Goal: Transaction & Acquisition: Purchase product/service

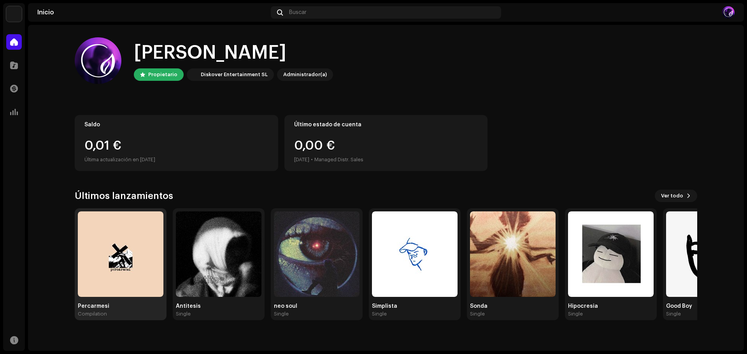
click at [136, 292] on img at bounding box center [121, 255] width 86 height 86
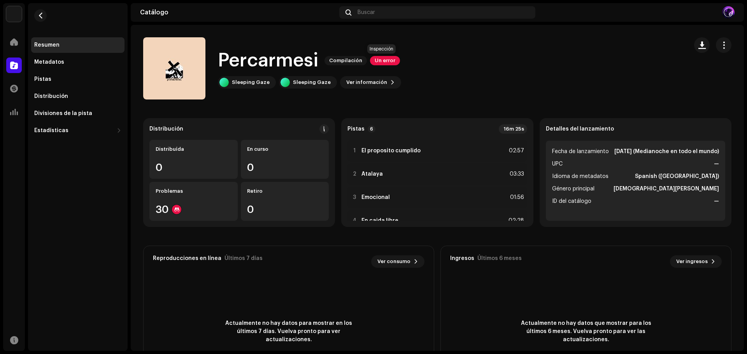
click at [389, 63] on span "Un error" at bounding box center [385, 60] width 30 height 9
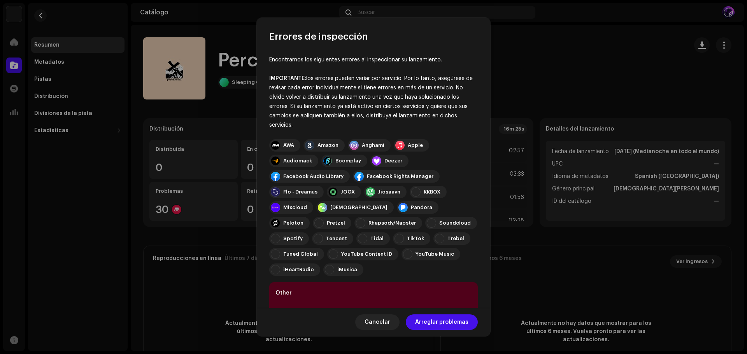
scroll to position [55, 0]
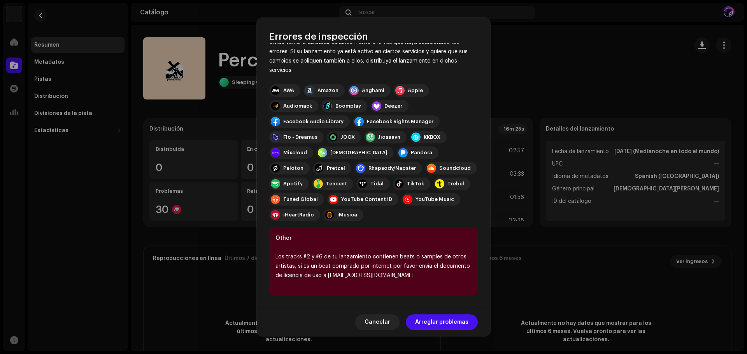
click at [431, 321] on span "Arreglar problemas" at bounding box center [441, 323] width 53 height 16
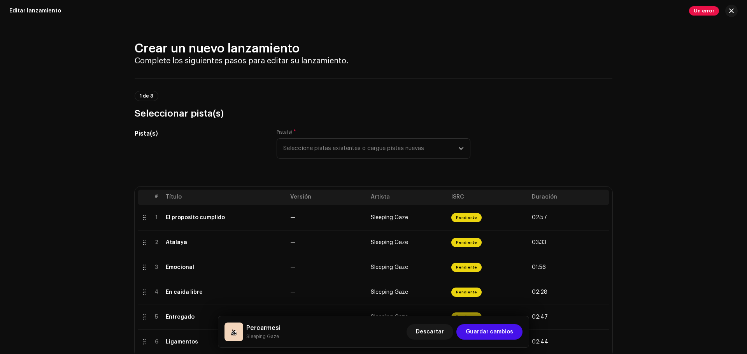
scroll to position [78, 0]
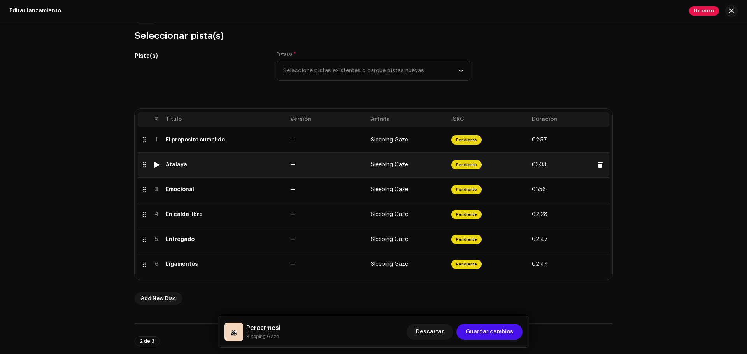
click at [156, 167] on div at bounding box center [157, 165] width 6 height 6
click at [155, 165] on div at bounding box center [157, 165] width 6 height 6
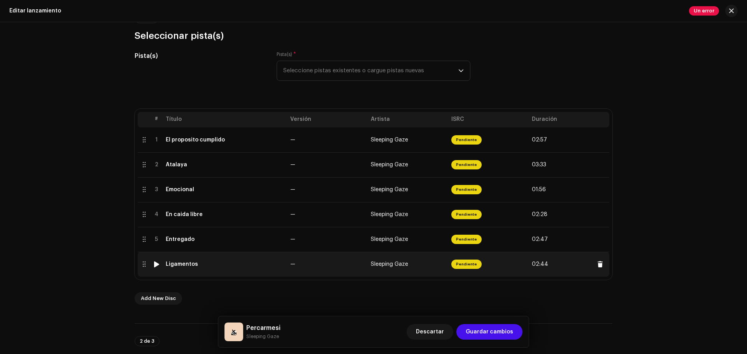
click at [156, 263] on div at bounding box center [157, 264] width 6 height 6
click at [154, 264] on div at bounding box center [157, 264] width 6 height 6
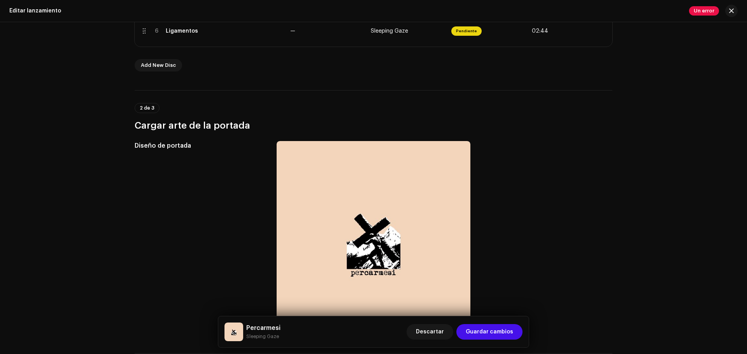
scroll to position [117, 0]
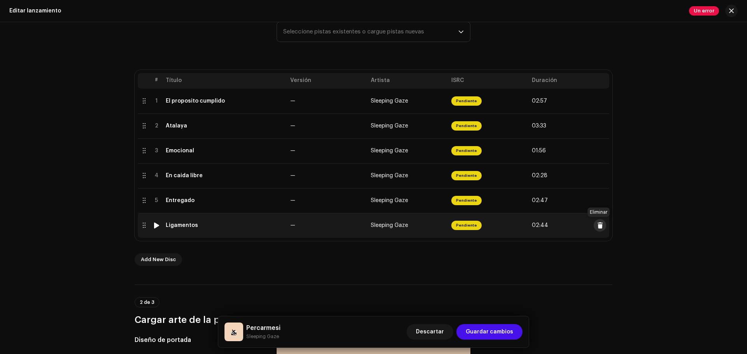
click at [597, 225] on span at bounding box center [600, 226] width 6 height 6
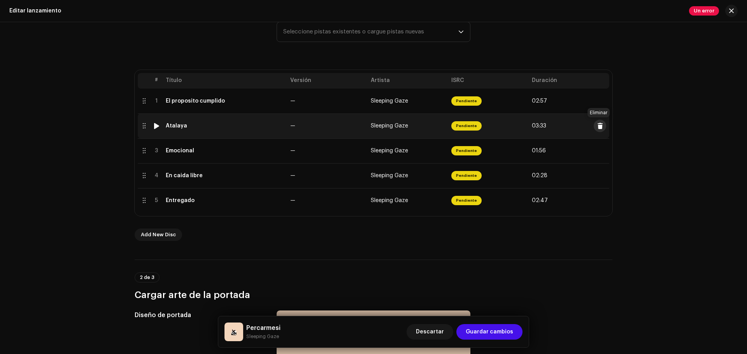
click at [598, 128] on span at bounding box center [600, 126] width 6 height 6
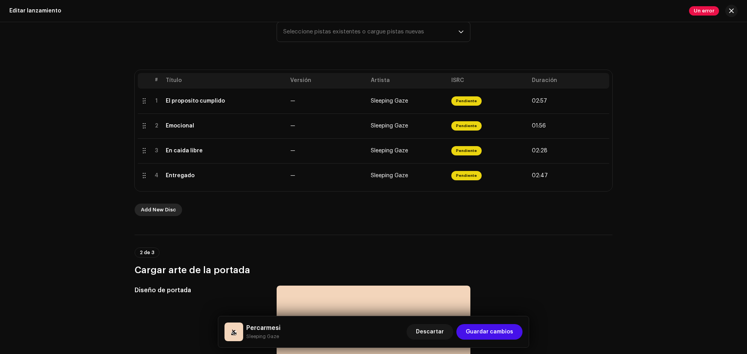
scroll to position [233, 0]
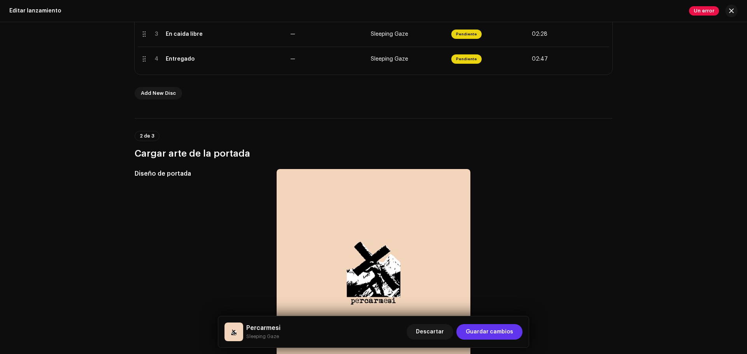
click at [491, 333] on span "Guardar cambios" at bounding box center [489, 332] width 47 height 16
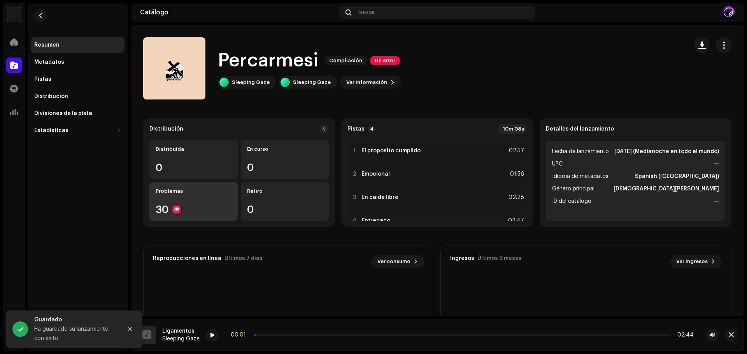
click at [218, 200] on div "Problemas 30" at bounding box center [193, 201] width 88 height 39
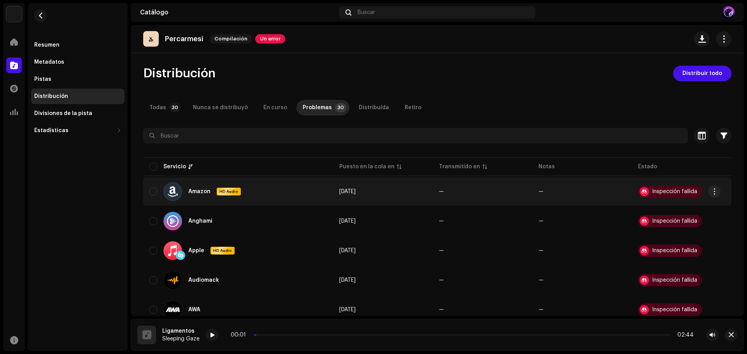
click at [676, 189] on div "Inspección fallida" at bounding box center [674, 191] width 45 height 5
click at [641, 190] on div at bounding box center [644, 191] width 9 height 9
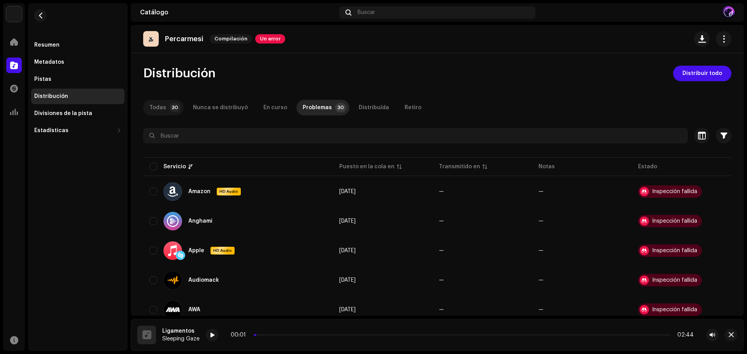
click at [167, 108] on p-tab "Todas 30" at bounding box center [163, 108] width 40 height 16
click at [714, 68] on span "Distribuir todo" at bounding box center [702, 74] width 40 height 16
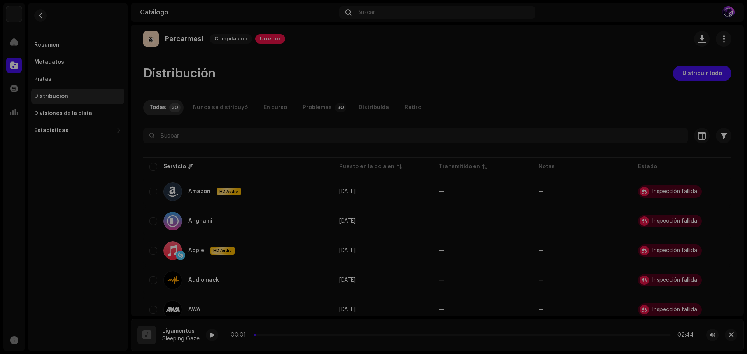
click at [572, 89] on div "Errores de distribución Seleccionó servicios con un estado de lanzamiento pendi…" at bounding box center [373, 177] width 747 height 354
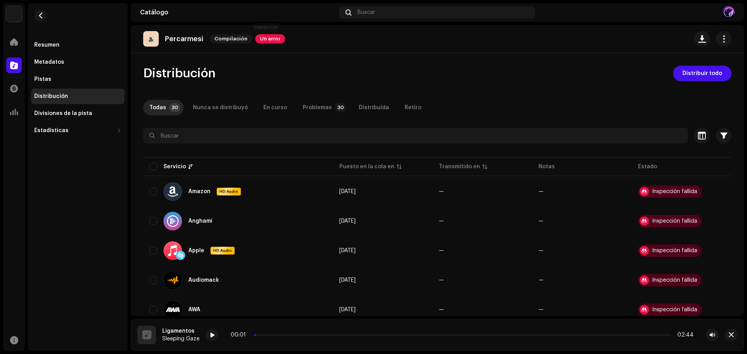
click at [260, 41] on span "Un error" at bounding box center [270, 38] width 30 height 9
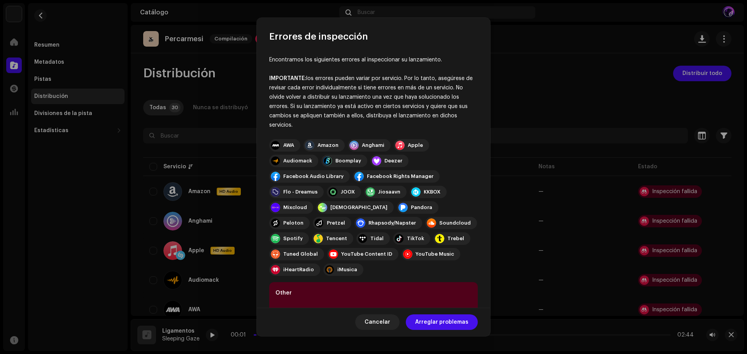
scroll to position [55, 0]
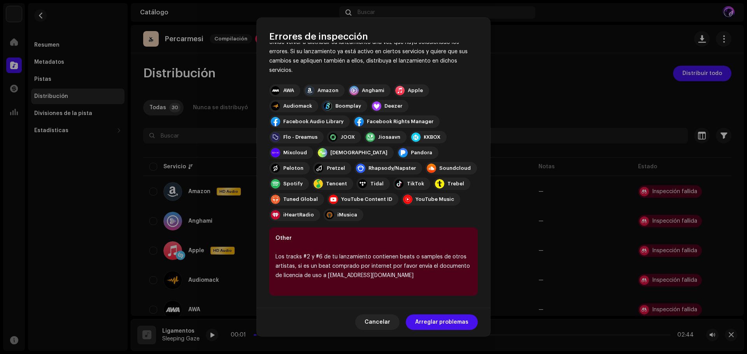
click at [427, 322] on span "Arreglar problemas" at bounding box center [441, 323] width 53 height 16
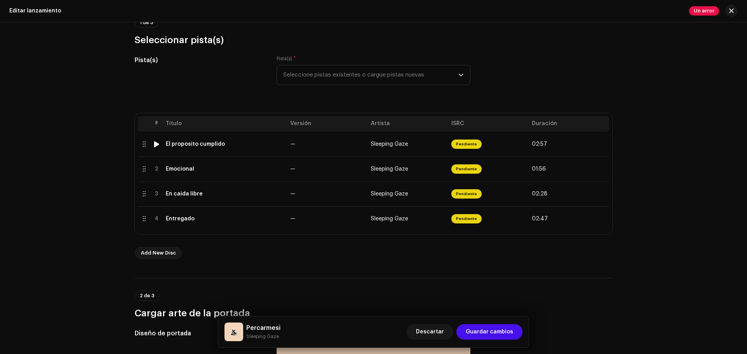
scroll to position [35, 0]
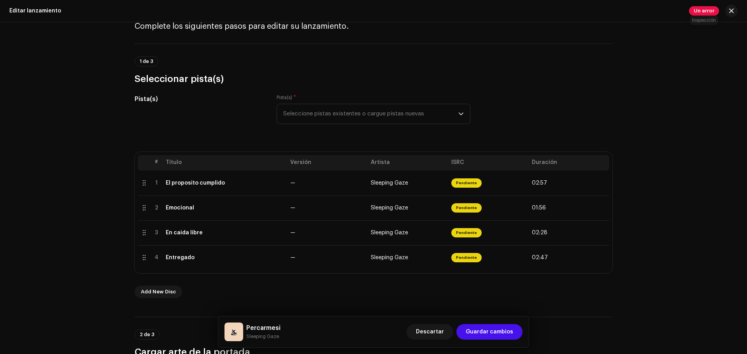
click at [703, 9] on span "Un error" at bounding box center [704, 10] width 30 height 9
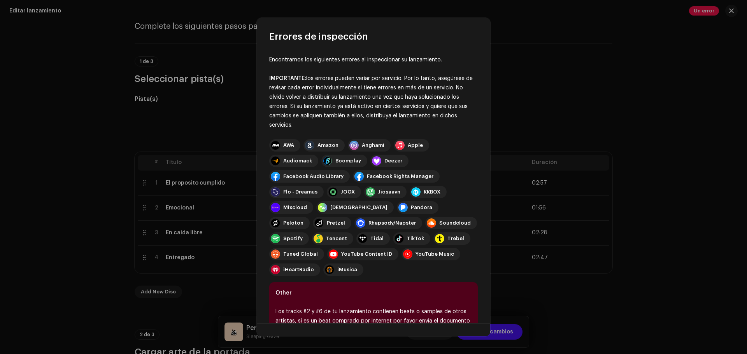
scroll to position [39, 0]
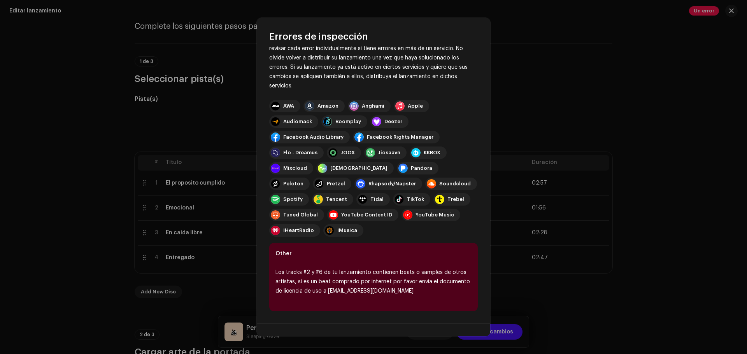
click at [275, 103] on div at bounding box center [275, 106] width 9 height 9
click at [351, 276] on div "Los tracks #2 y #6 de tu lanzamiento contienen beats o samples de otros artista…" at bounding box center [373, 282] width 196 height 28
click at [342, 231] on div "iMusica" at bounding box center [347, 231] width 20 height 6
click at [333, 270] on div "Los tracks #2 y #6 de tu lanzamiento contienen beats o samples de otros artista…" at bounding box center [373, 282] width 196 height 28
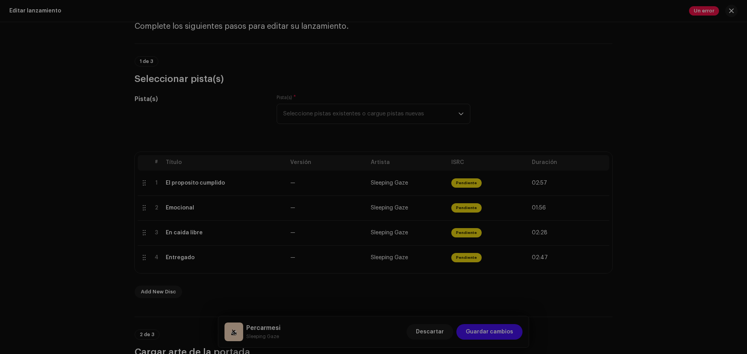
click at [661, 268] on div "Errores de inspección Encontramos los siguientes errores al inspeccionar su lan…" at bounding box center [373, 177] width 747 height 354
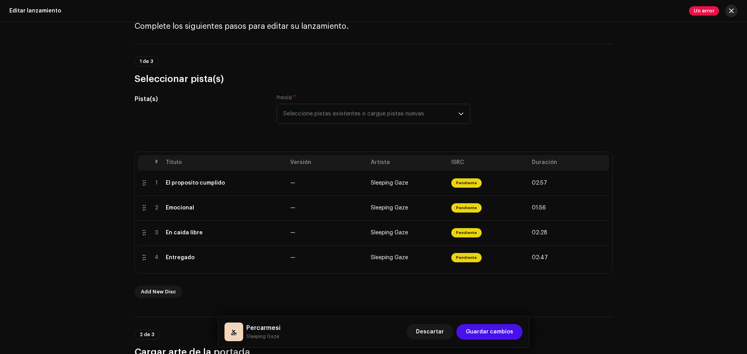
click at [729, 11] on button "button" at bounding box center [731, 11] width 12 height 12
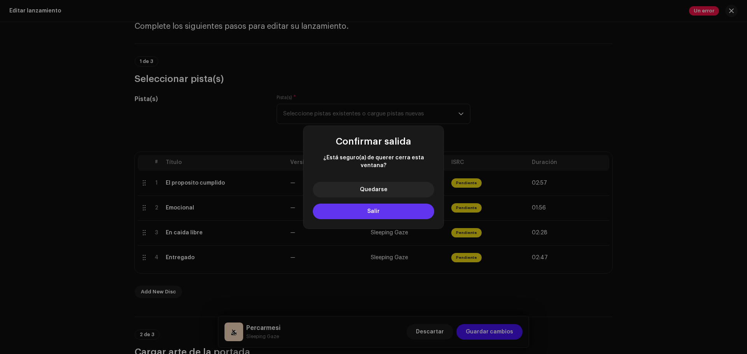
click at [351, 214] on button "Salir" at bounding box center [373, 212] width 121 height 16
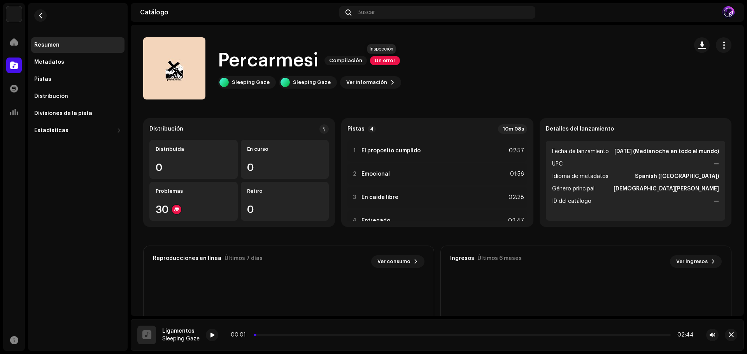
click at [377, 61] on span "Un error" at bounding box center [385, 60] width 30 height 9
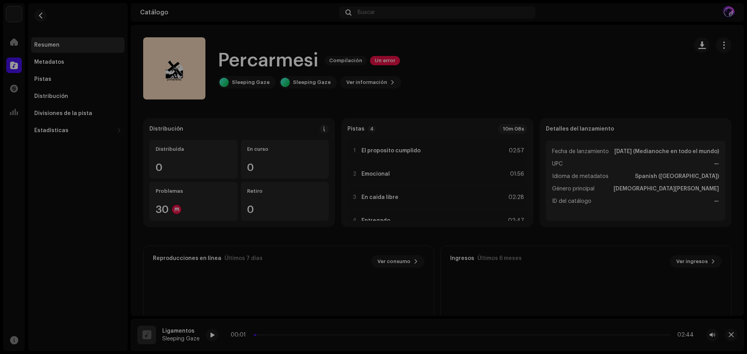
click at [608, 83] on div "Errores de inspección Encontramos los siguientes errores al inspeccionar su lan…" at bounding box center [373, 177] width 747 height 354
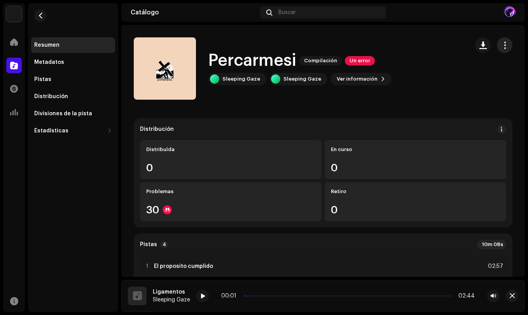
click at [498, 40] on button "button" at bounding box center [505, 45] width 16 height 16
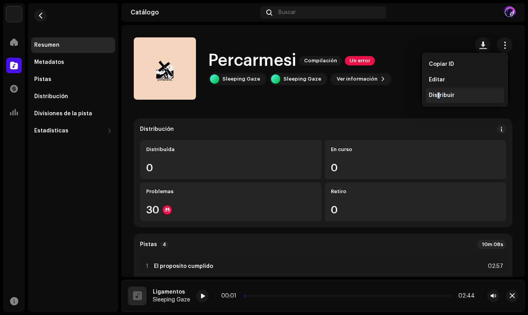
click at [439, 97] on span "Distribuir" at bounding box center [442, 95] width 26 height 6
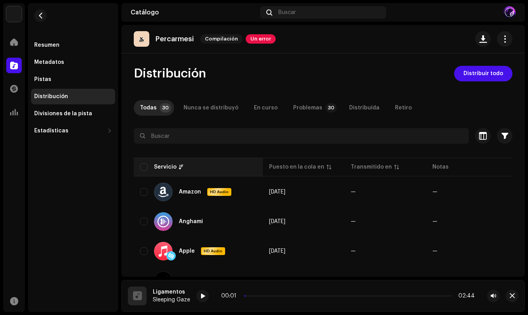
click at [146, 173] on th "Servicio" at bounding box center [198, 167] width 129 height 19
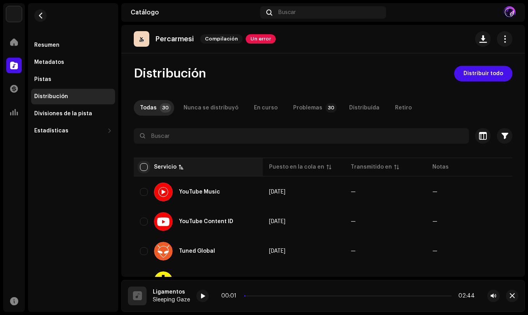
click at [143, 169] on input "checkbox" at bounding box center [144, 167] width 8 height 8
checkbox input "true"
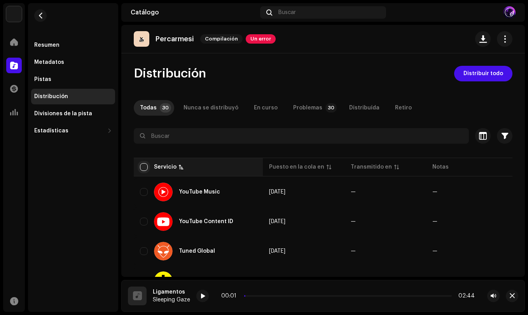
checkbox input "true"
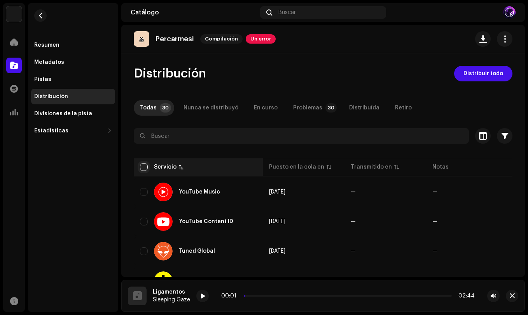
checkbox input "true"
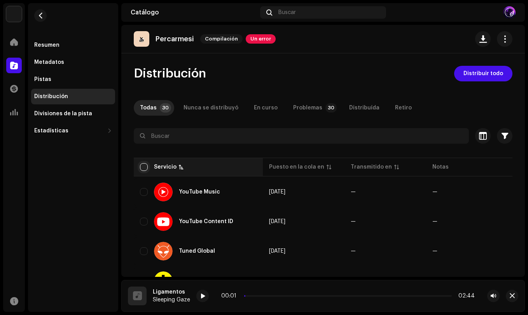
checkbox input "true"
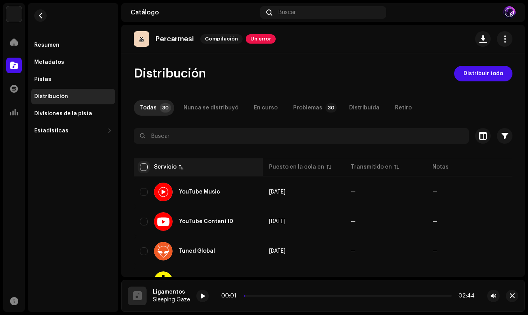
checkbox input "true"
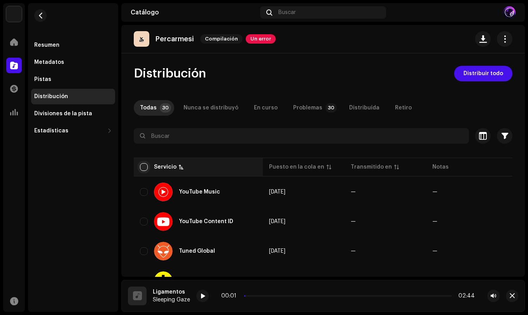
checkbox input "true"
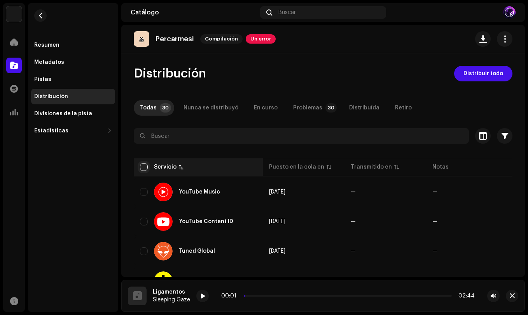
checkbox input "true"
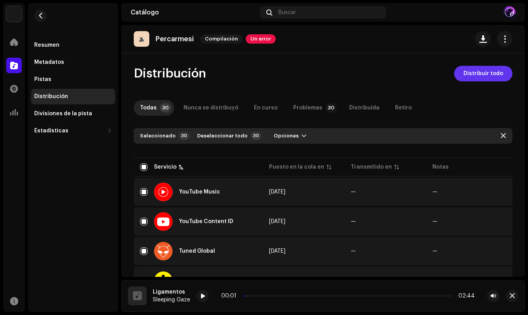
click at [470, 80] on span "Distribuir todo" at bounding box center [484, 74] width 40 height 16
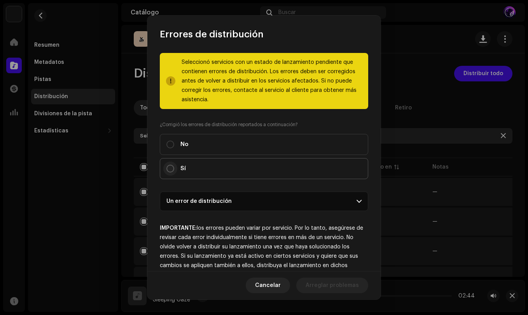
click at [169, 169] on input "Sí" at bounding box center [171, 169] width 8 height 8
radio input "true"
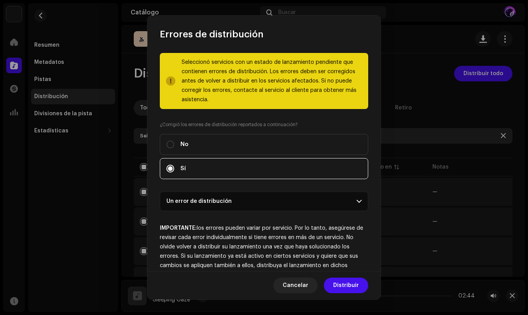
scroll to position [21, 0]
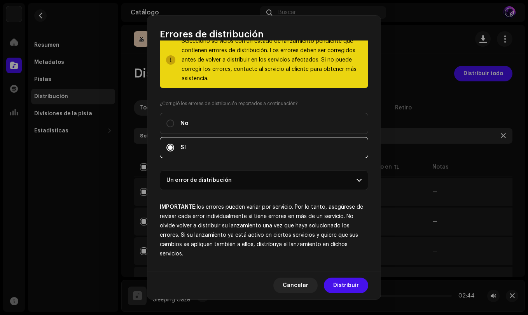
click at [246, 181] on p-accordion-header "Un error de distribución" at bounding box center [264, 179] width 209 height 19
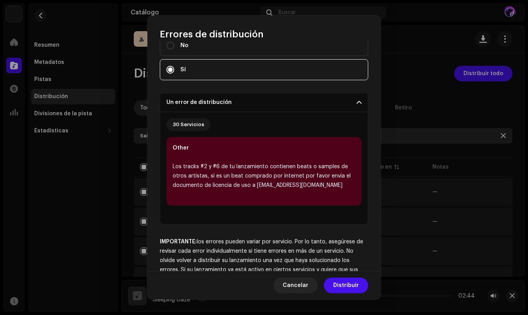
scroll to position [133, 0]
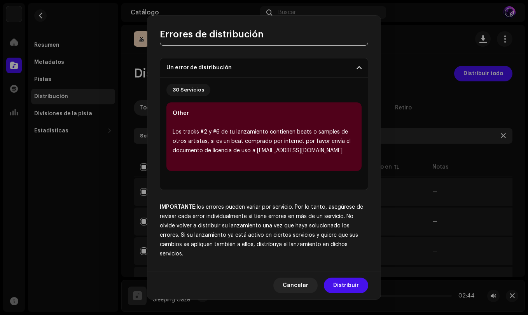
click at [308, 65] on p-accordion-header "Un error de distribución" at bounding box center [264, 67] width 209 height 19
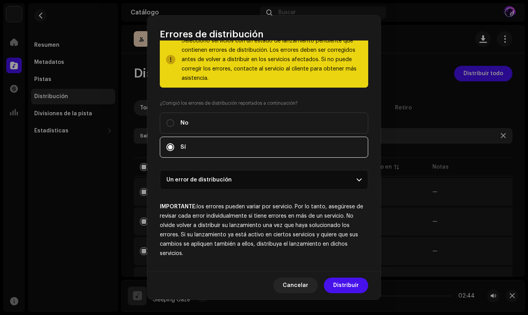
scroll to position [21, 0]
click at [351, 281] on span "Distribuir" at bounding box center [346, 285] width 26 height 16
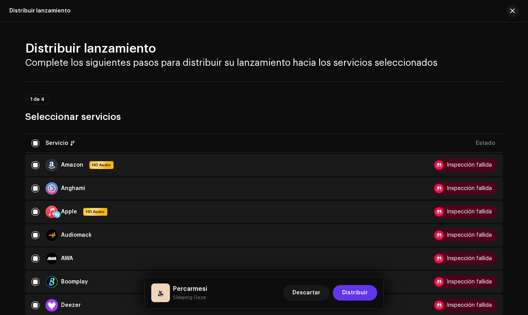
click at [360, 291] on span "Distribuir" at bounding box center [355, 293] width 26 height 16
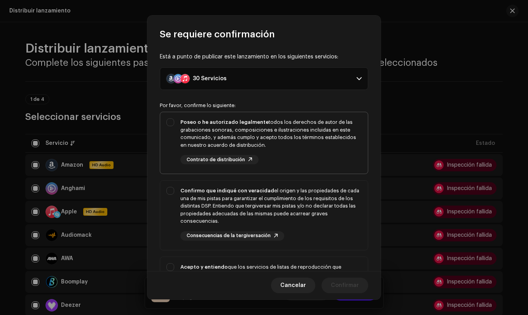
click at [169, 119] on div "Poseo o he autorizado legalmente todos los derechos de autor de las grabaciones…" at bounding box center [264, 141] width 208 height 58
checkbox input "true"
click at [168, 192] on div "Confirmo que indiqué con veracidad el origen y las propiedades de cada una de m…" at bounding box center [264, 214] width 208 height 66
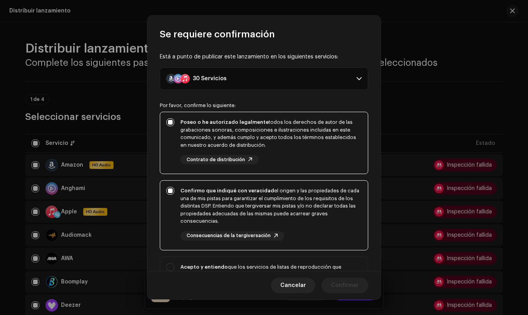
checkbox input "true"
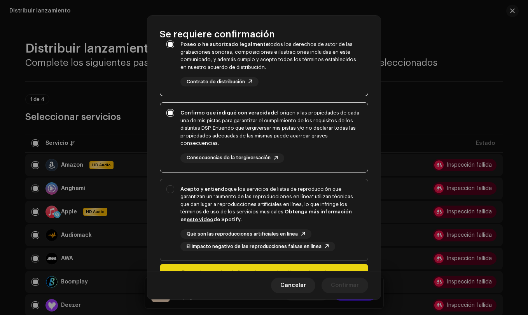
click at [168, 191] on div "Acepto y entiendo que los servicios de listas de reproducción que garantizan un…" at bounding box center [264, 218] width 208 height 79
checkbox input "true"
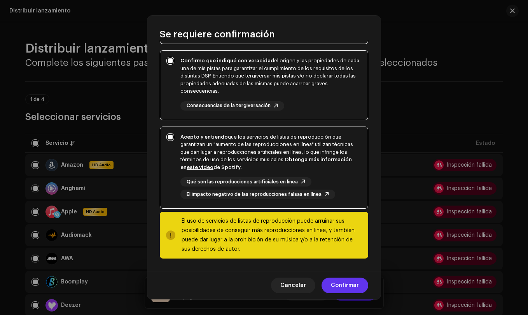
click at [352, 285] on span "Confirmar" at bounding box center [345, 285] width 28 height 16
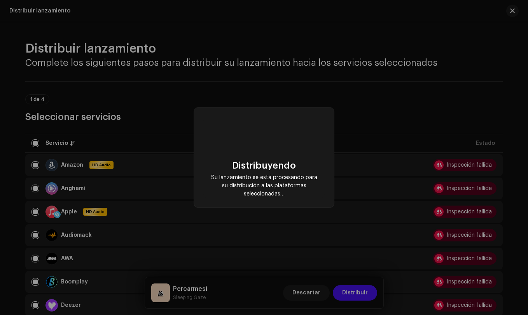
checkbox input "false"
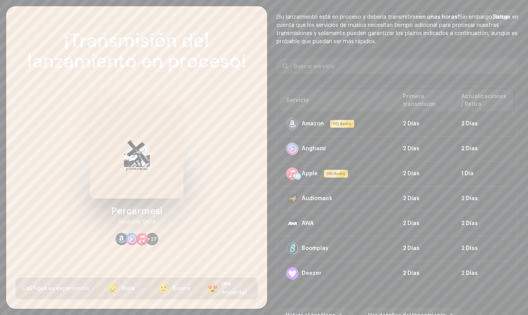
click at [223, 164] on div "¡Transmisión del lanzamiento en proceso! Percarmesi Sleeping Gaze +27 Califique…" at bounding box center [137, 165] width 242 height 268
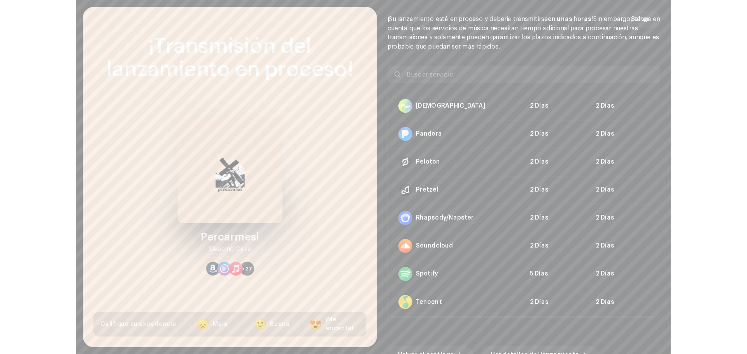
scroll to position [579, 0]
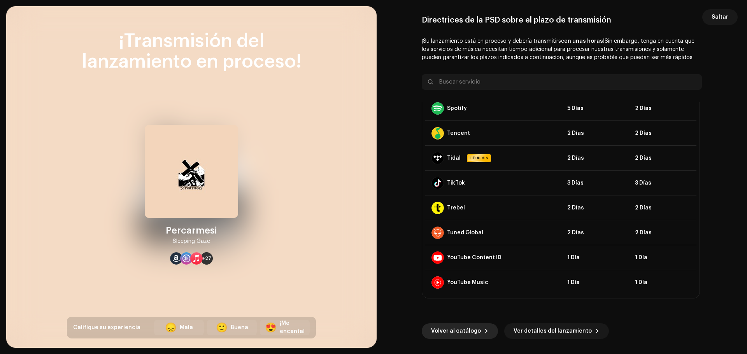
click at [447, 329] on span "Volver al catálogo" at bounding box center [456, 332] width 50 height 16
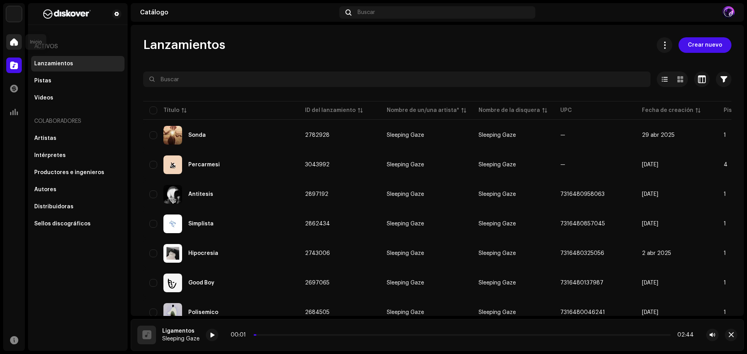
click at [16, 43] on span at bounding box center [14, 42] width 8 height 6
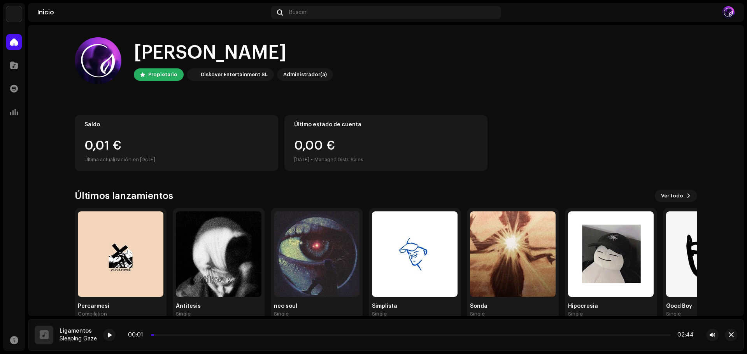
scroll to position [17, 0]
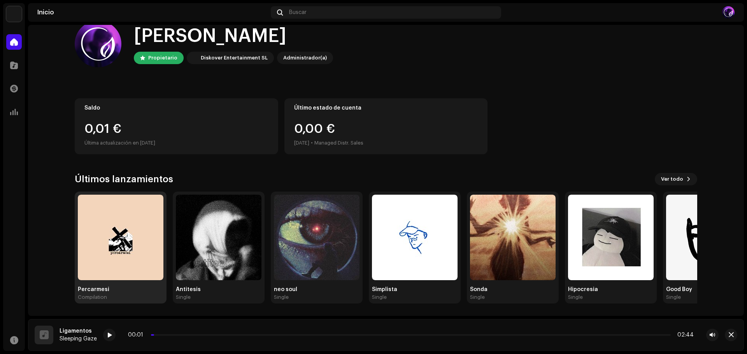
click at [107, 196] on img at bounding box center [121, 238] width 86 height 86
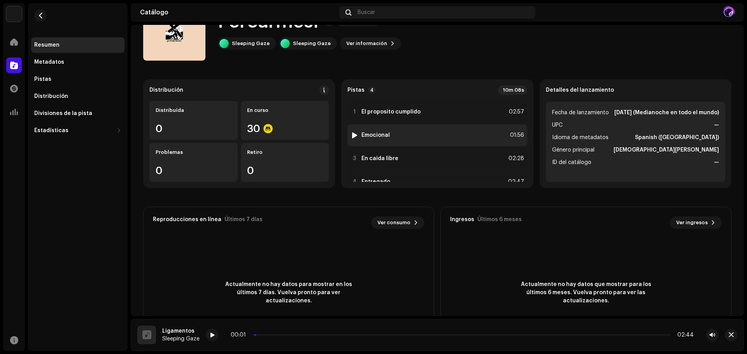
scroll to position [17, 0]
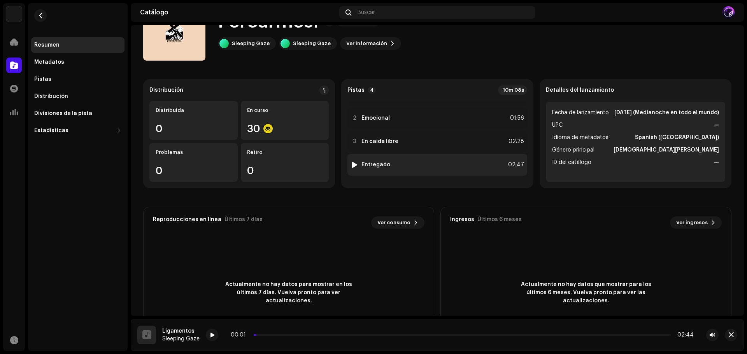
click at [354, 160] on div "4 Entregado 02:47" at bounding box center [436, 165] width 179 height 22
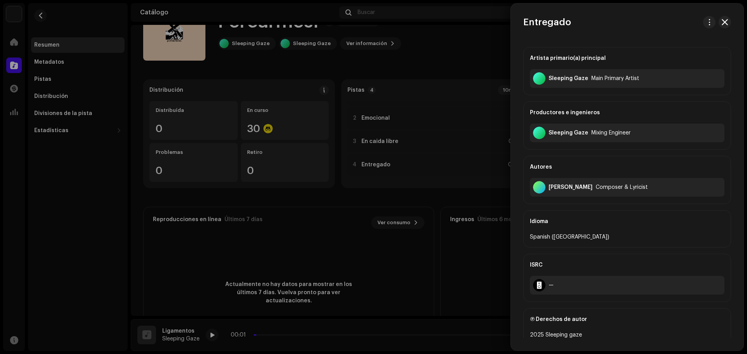
click at [355, 197] on div at bounding box center [373, 177] width 747 height 354
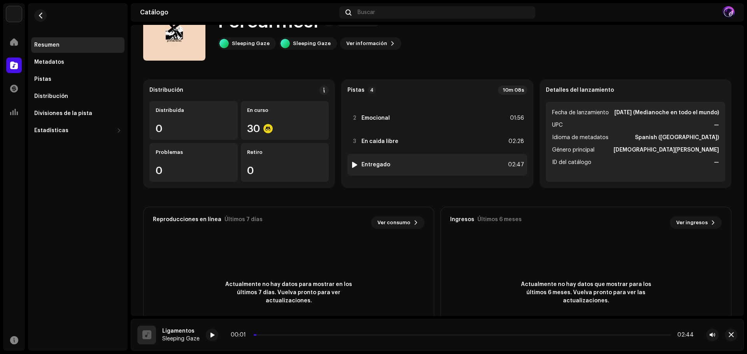
click at [352, 165] on div at bounding box center [355, 165] width 6 height 6
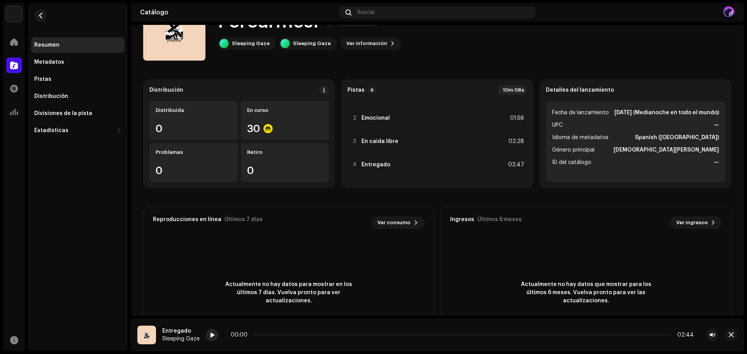
click at [214, 335] on span at bounding box center [212, 336] width 5 height 6
click at [731, 335] on span "button" at bounding box center [731, 335] width 5 height 6
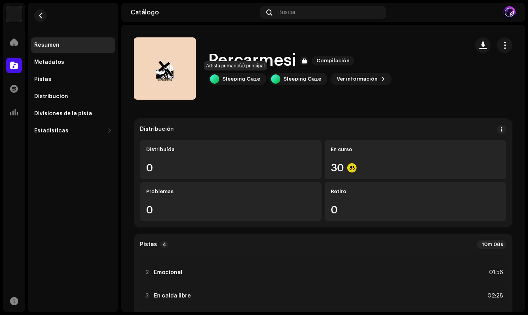
scroll to position [233, 0]
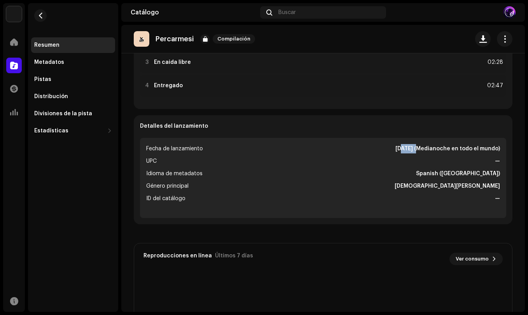
drag, startPoint x: 388, startPoint y: 148, endPoint x: 405, endPoint y: 146, distance: 17.2
click at [405, 146] on strong "[DATE] (Medianoche en todo el mundo)" at bounding box center [448, 148] width 105 height 9
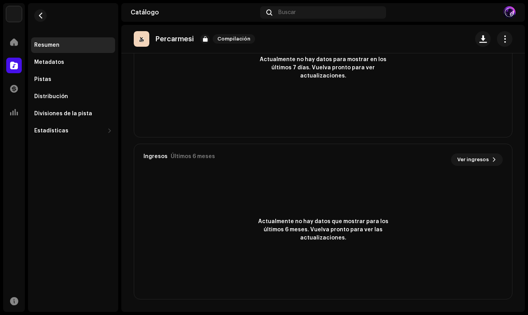
scroll to position [261, 0]
